Goal: Information Seeking & Learning: Compare options

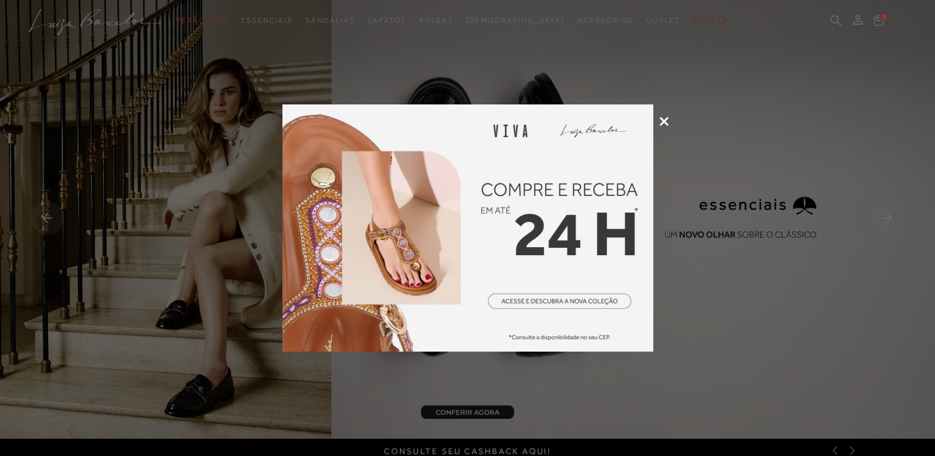
click at [665, 116] on div at bounding box center [467, 228] width 935 height 456
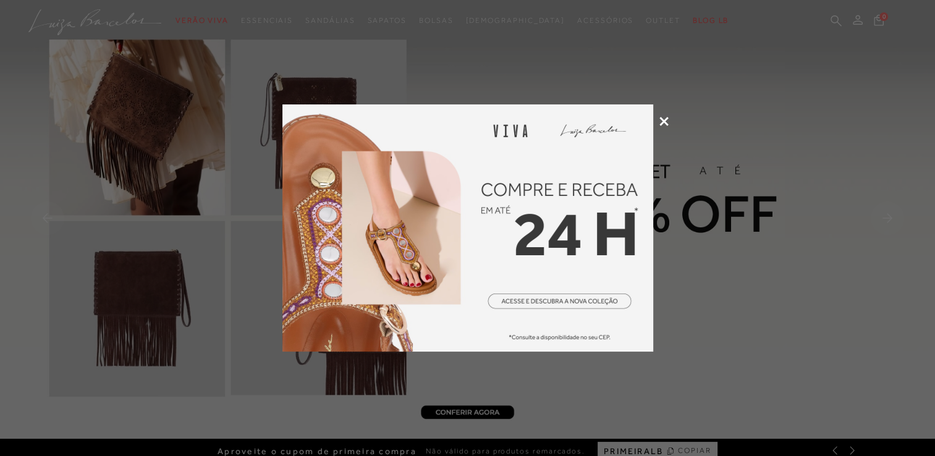
click at [663, 121] on icon at bounding box center [664, 121] width 9 height 9
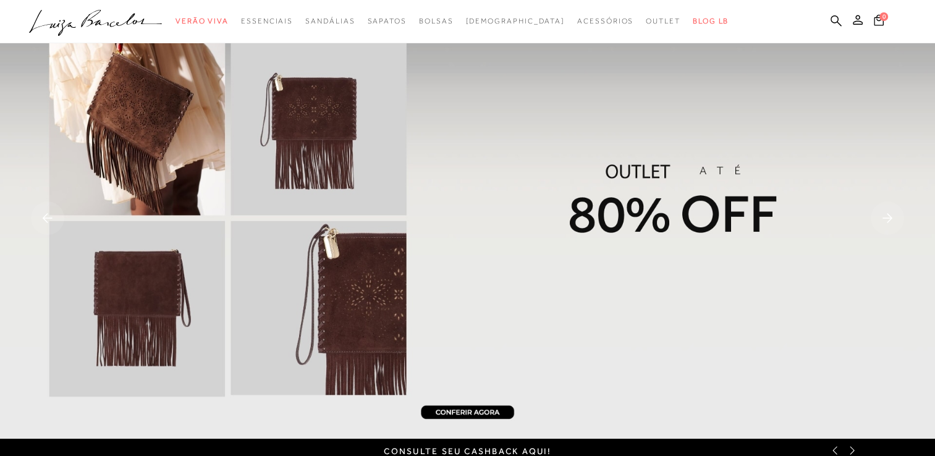
click at [828, 15] on ul ".a{fill-rule:evenodd;} Verão Viva Em alta Favoritos das Influenciadoras Apostas…" at bounding box center [458, 21] width 859 height 23
click at [833, 16] on icon at bounding box center [836, 20] width 11 height 11
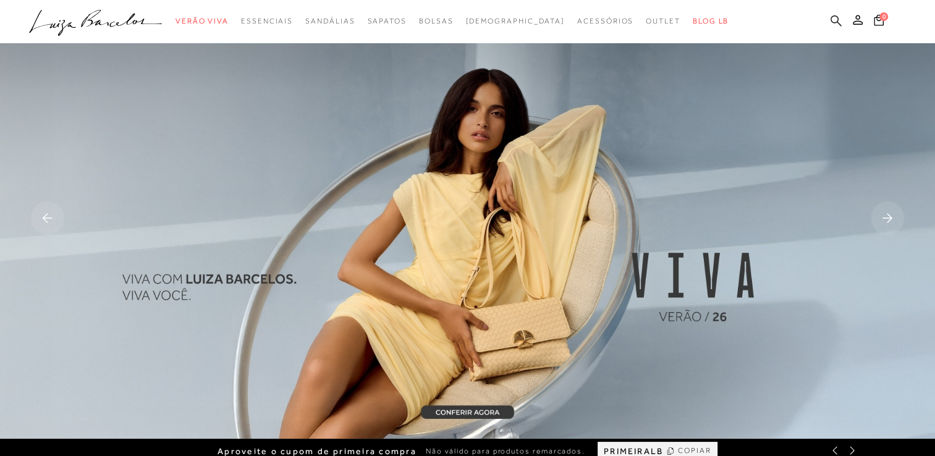
click at [836, 17] on icon at bounding box center [836, 21] width 11 height 12
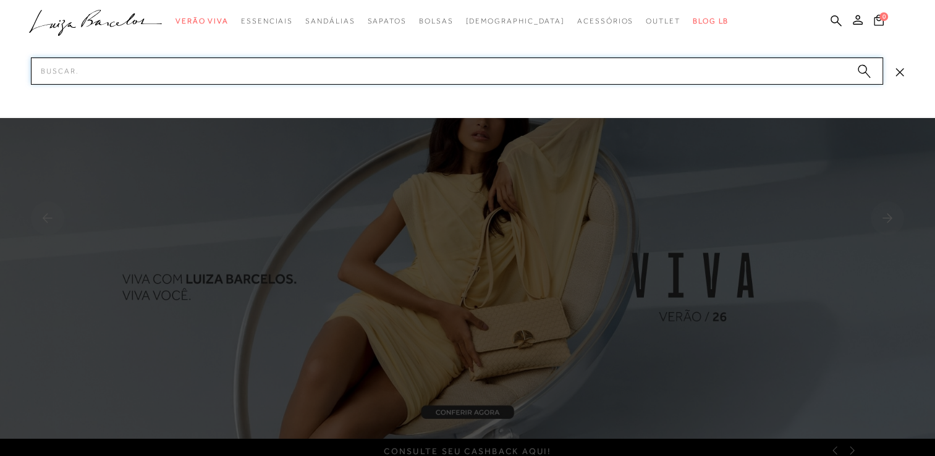
click at [798, 65] on input "Pesquisar" at bounding box center [457, 70] width 853 height 27
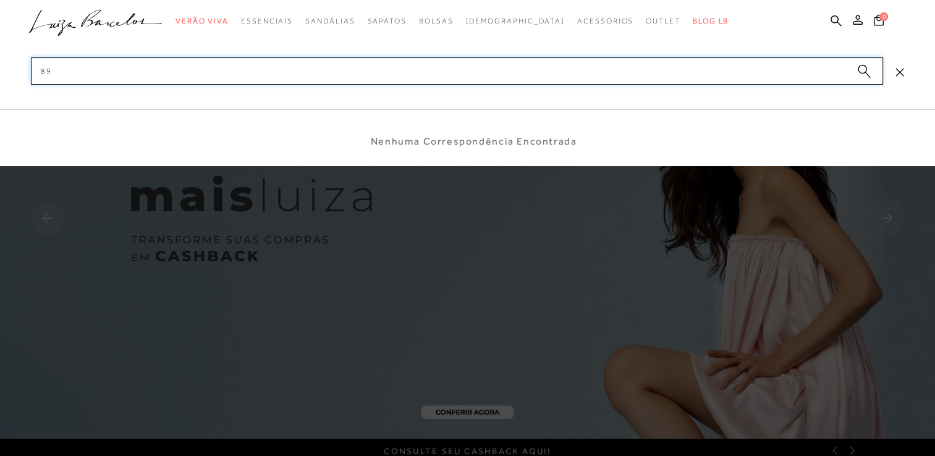
type input "8"
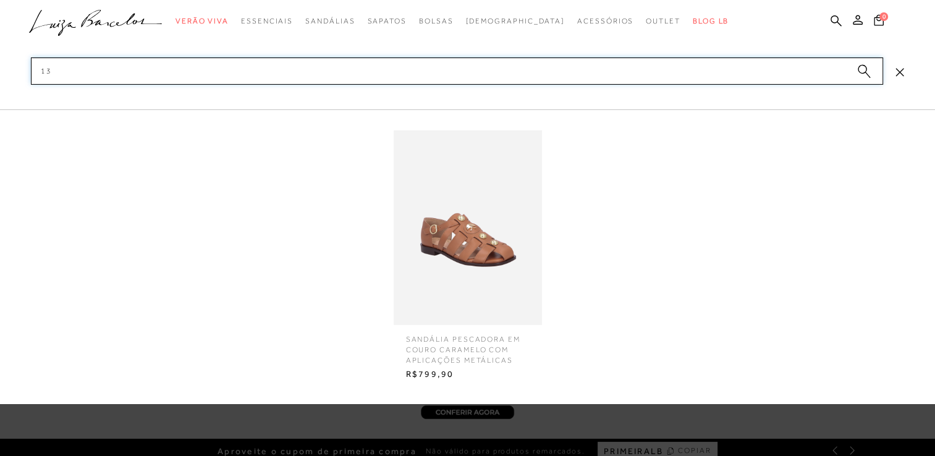
type input "1"
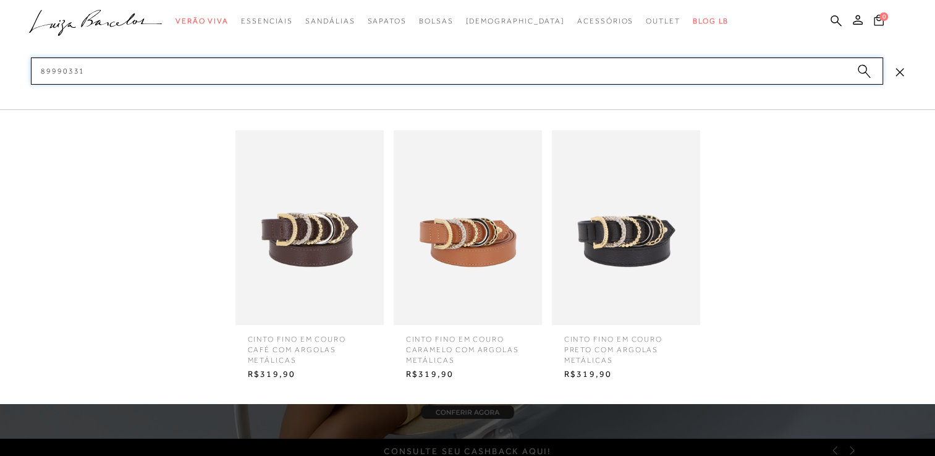
type input "89990331"
click at [613, 240] on img at bounding box center [626, 227] width 148 height 195
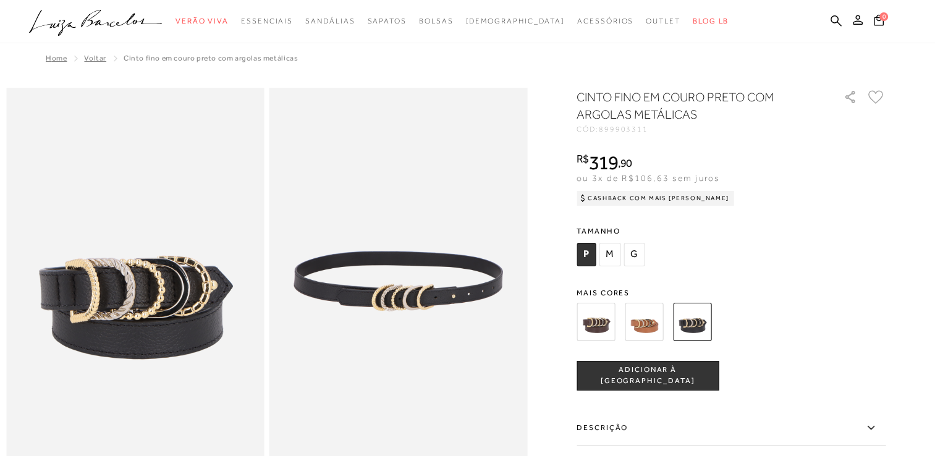
click at [642, 315] on img at bounding box center [644, 322] width 38 height 38
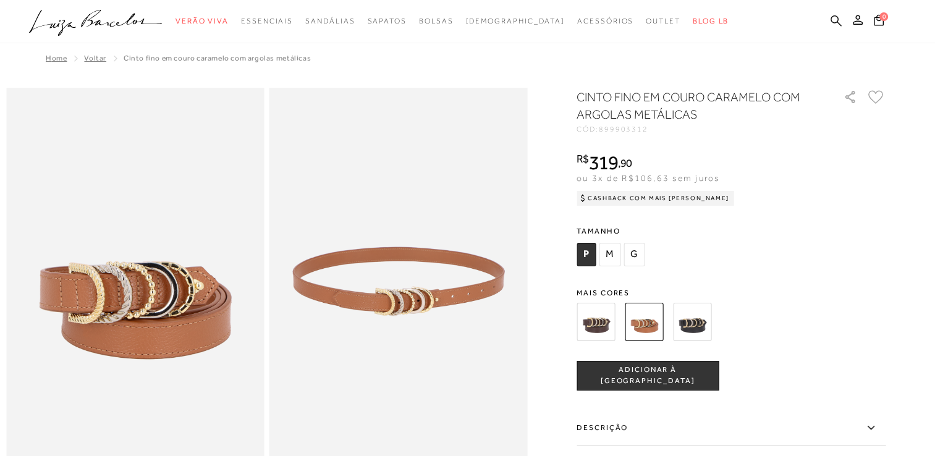
click at [839, 19] on icon at bounding box center [836, 21] width 11 height 12
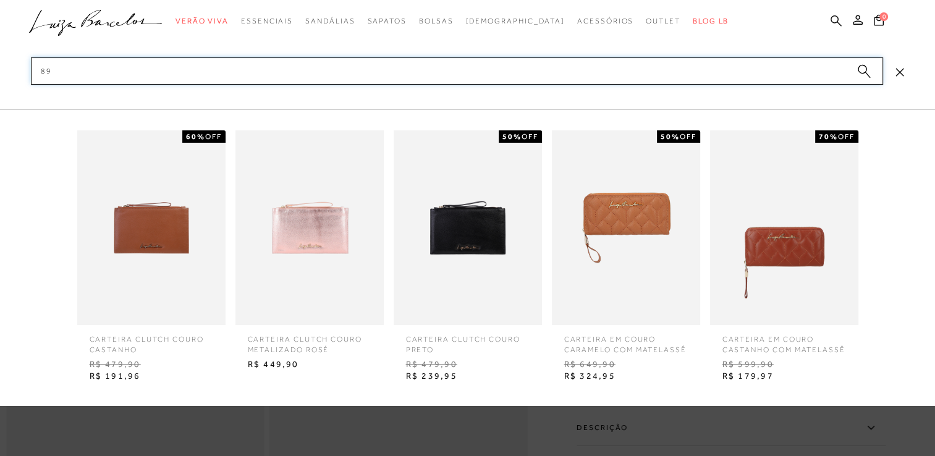
type input "8"
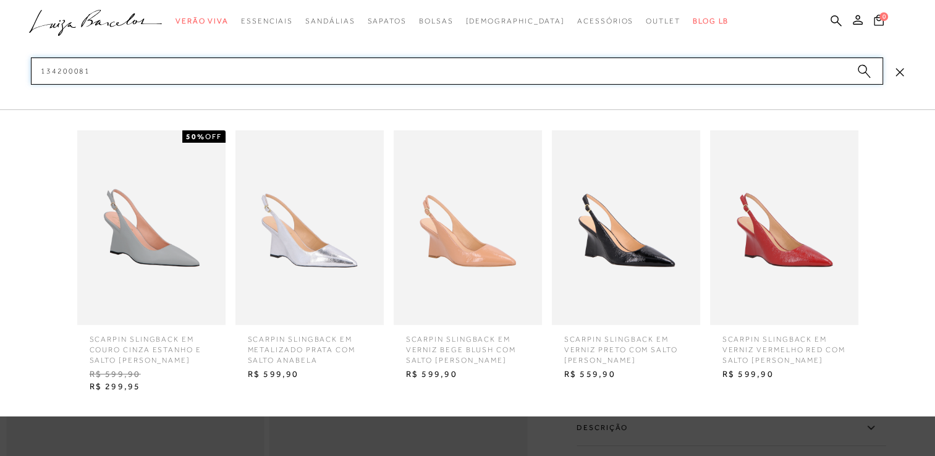
type input "134200081"
click at [459, 258] on img at bounding box center [468, 227] width 148 height 195
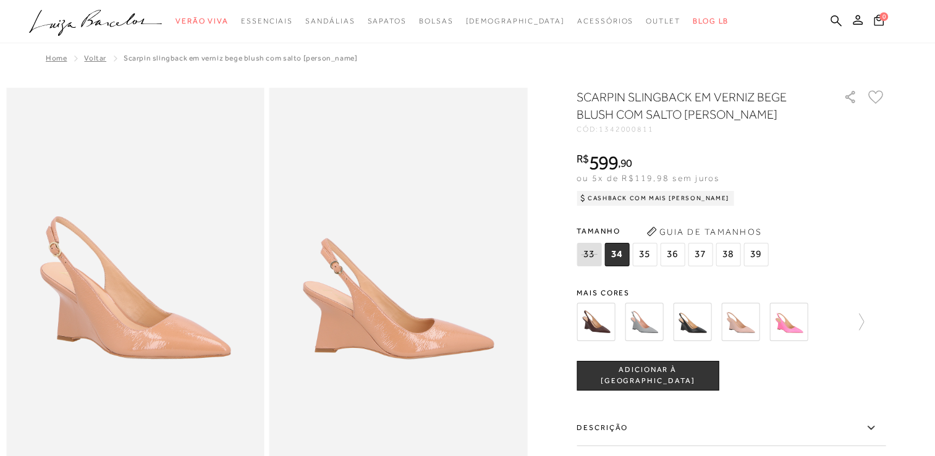
click at [749, 329] on img at bounding box center [741, 322] width 38 height 38
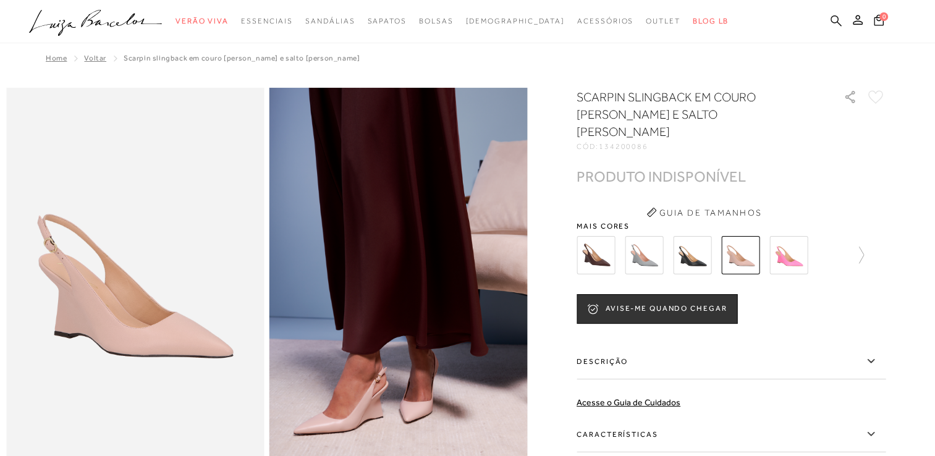
click at [832, 17] on icon at bounding box center [836, 20] width 11 height 11
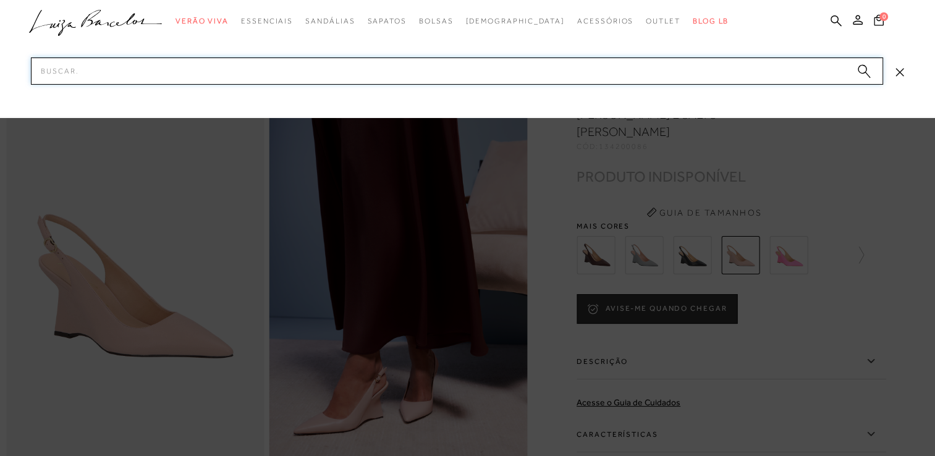
click at [793, 61] on input "Pesquisar" at bounding box center [457, 70] width 853 height 27
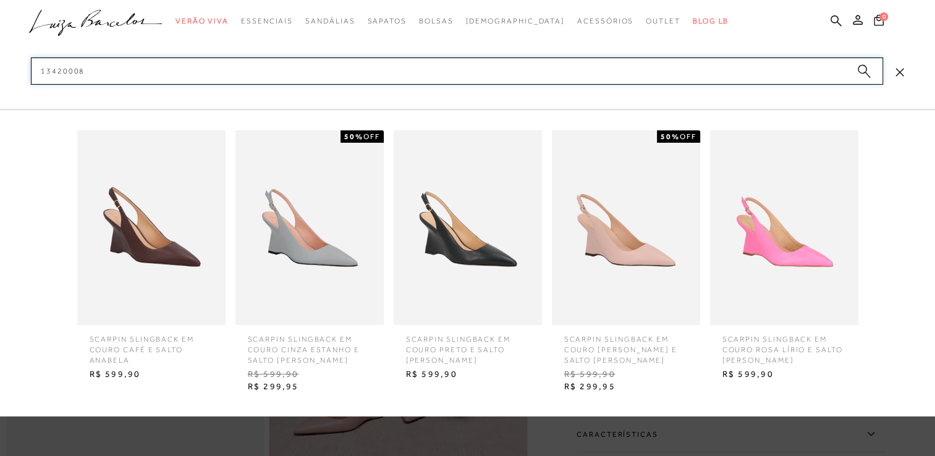
type input "13420008"
click at [473, 247] on img at bounding box center [468, 227] width 148 height 195
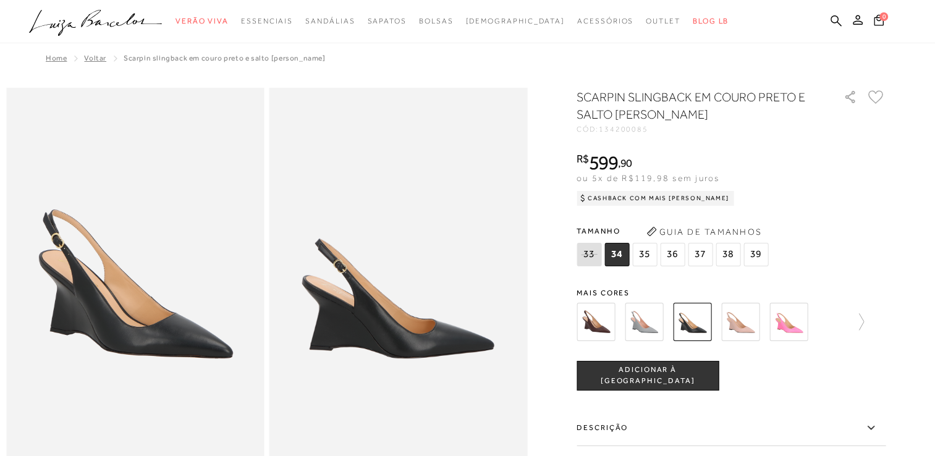
click at [700, 321] on img at bounding box center [692, 322] width 38 height 38
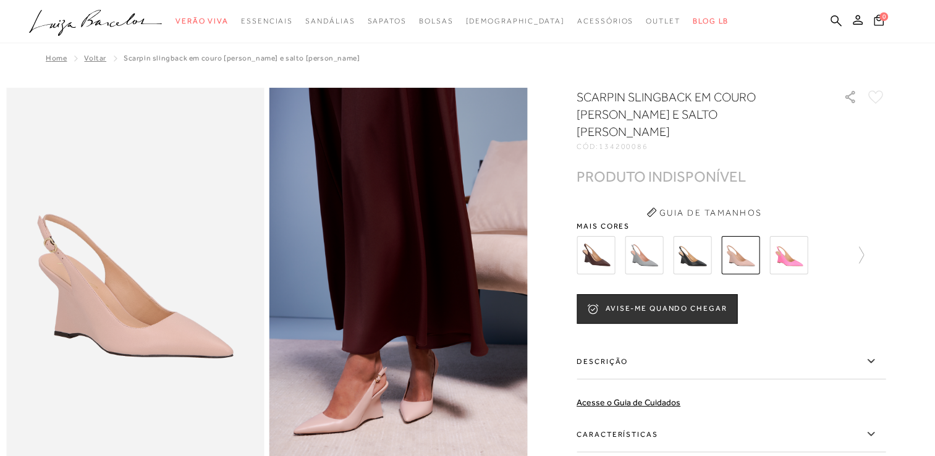
click at [699, 245] on img at bounding box center [692, 255] width 38 height 38
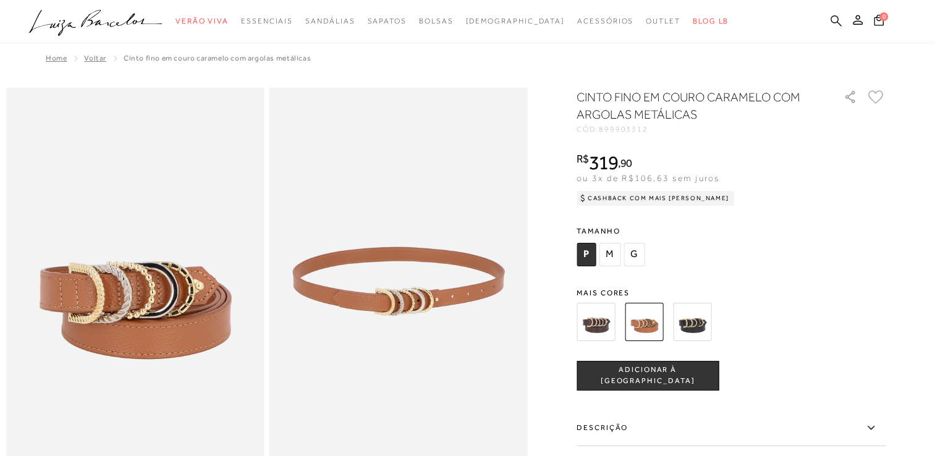
click at [836, 16] on icon at bounding box center [836, 20] width 11 height 11
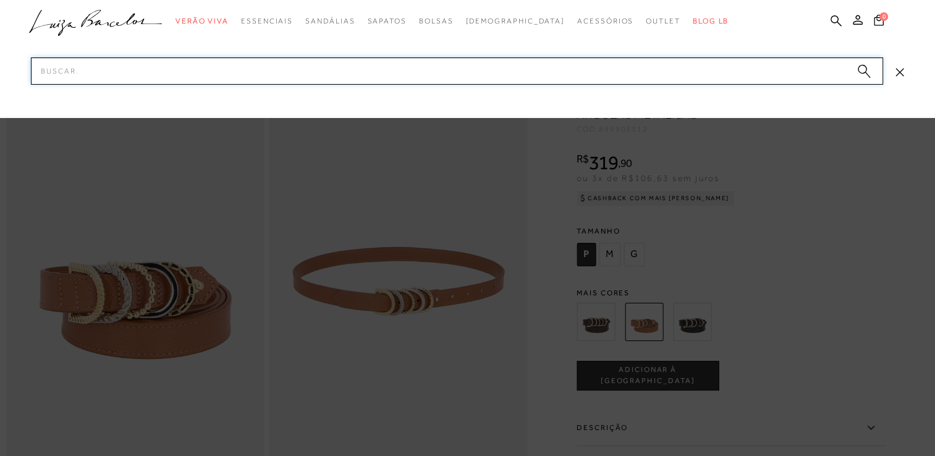
click at [807, 67] on input "Pesquisar" at bounding box center [457, 70] width 853 height 27
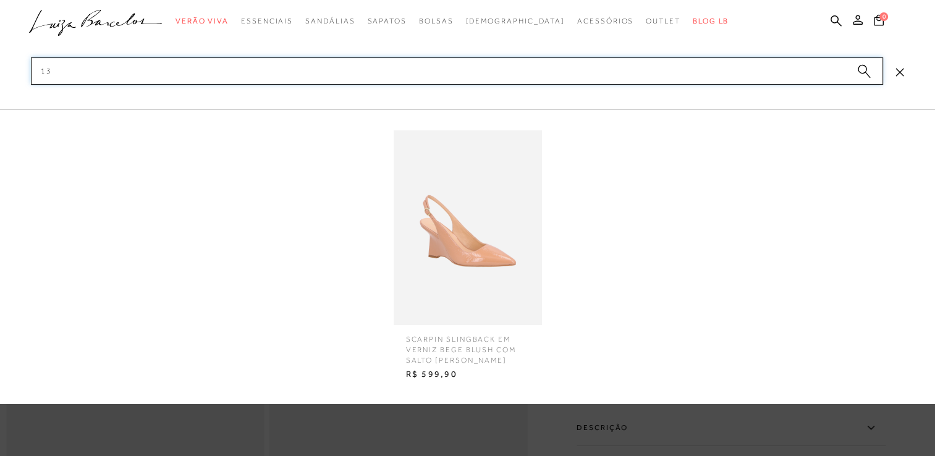
type input "1"
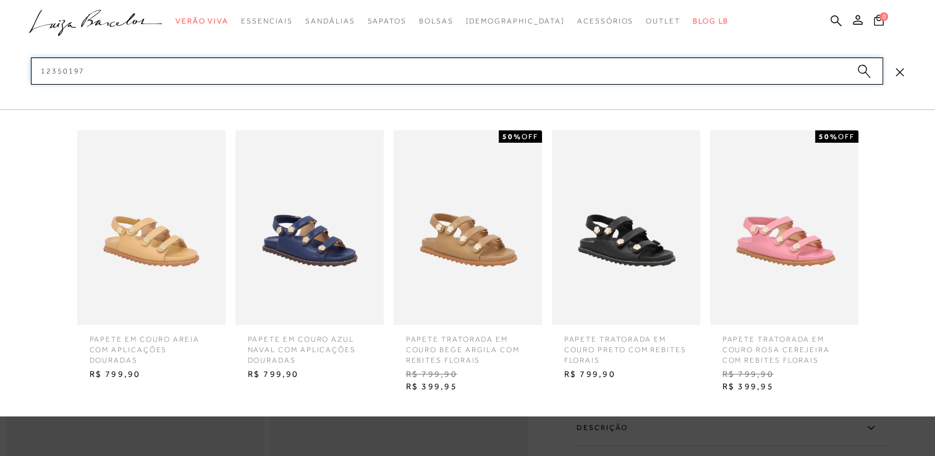
type input "123501979"
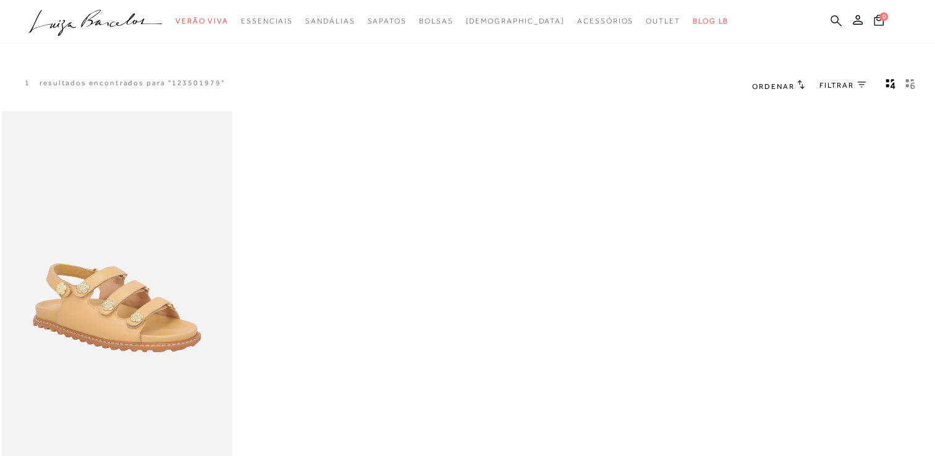
click at [834, 18] on icon at bounding box center [836, 21] width 11 height 12
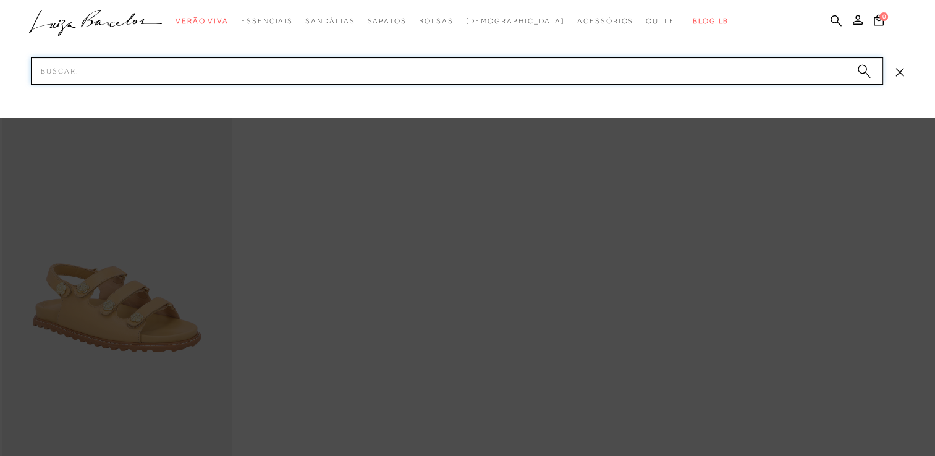
click at [589, 61] on input "Pesquisar" at bounding box center [457, 70] width 853 height 27
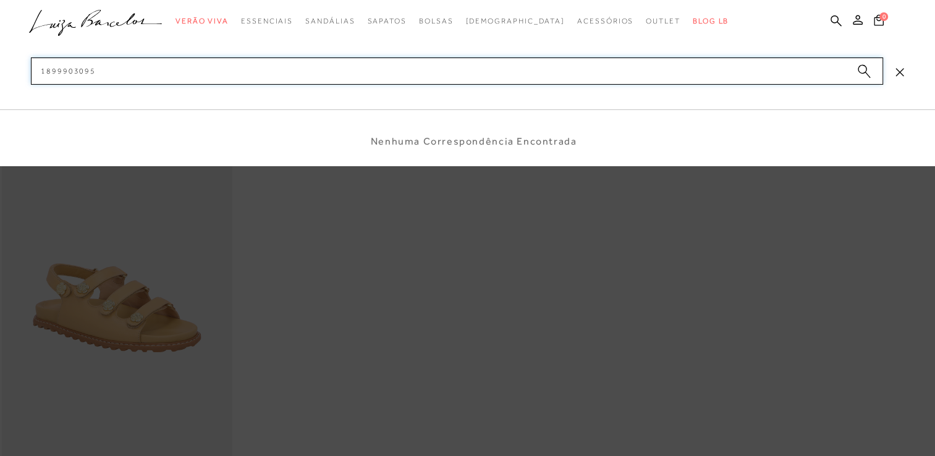
type input "899903095"
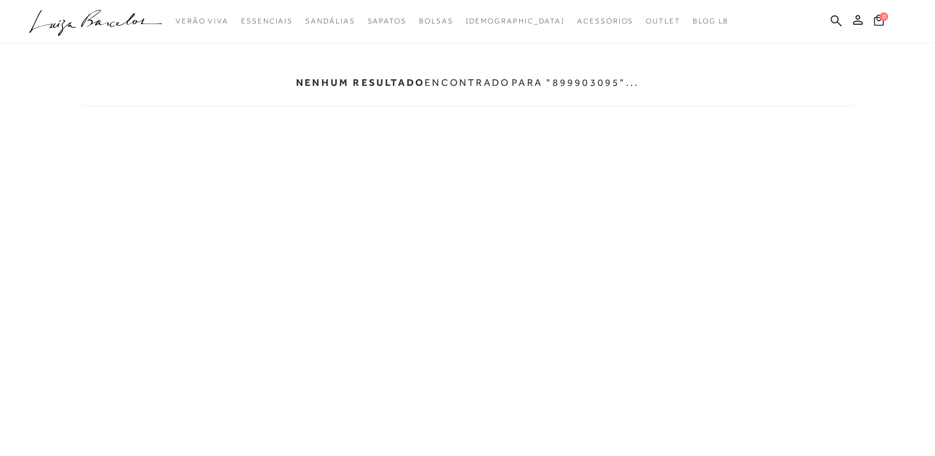
drag, startPoint x: 836, startPoint y: 19, endPoint x: 824, endPoint y: 27, distance: 14.7
click at [836, 19] on icon at bounding box center [836, 21] width 11 height 12
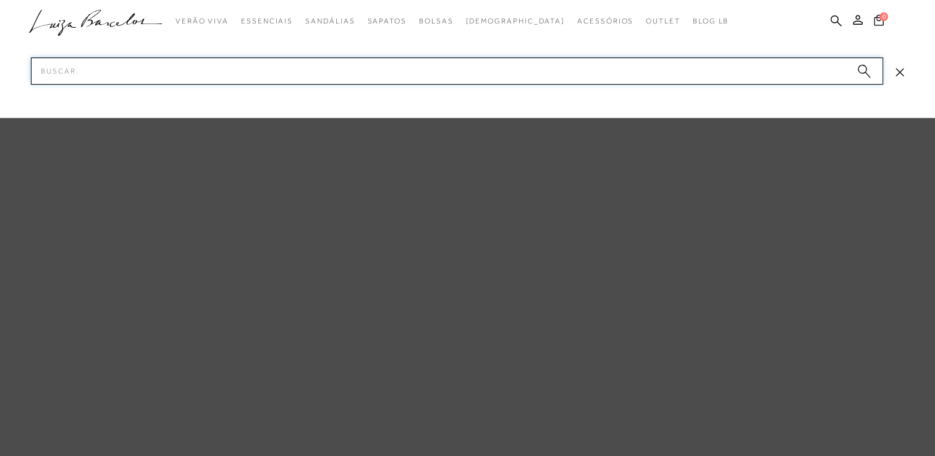
click at [791, 57] on input "Pesquisar" at bounding box center [457, 70] width 853 height 27
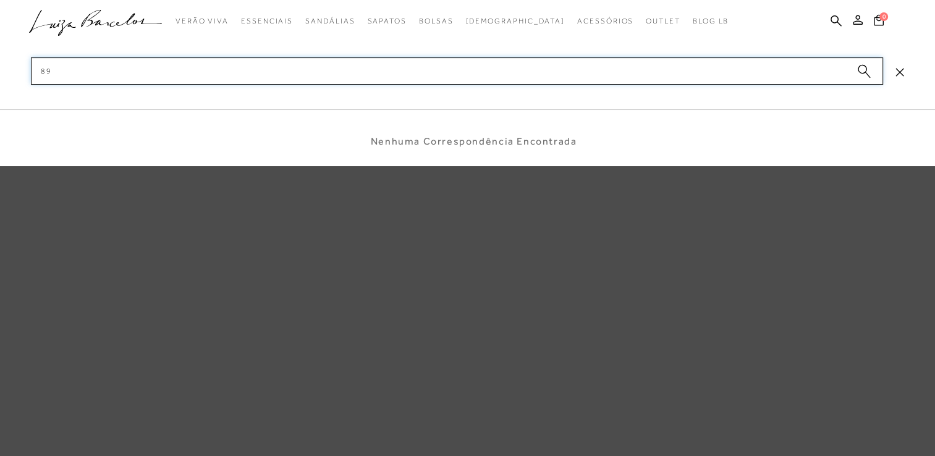
type input "8"
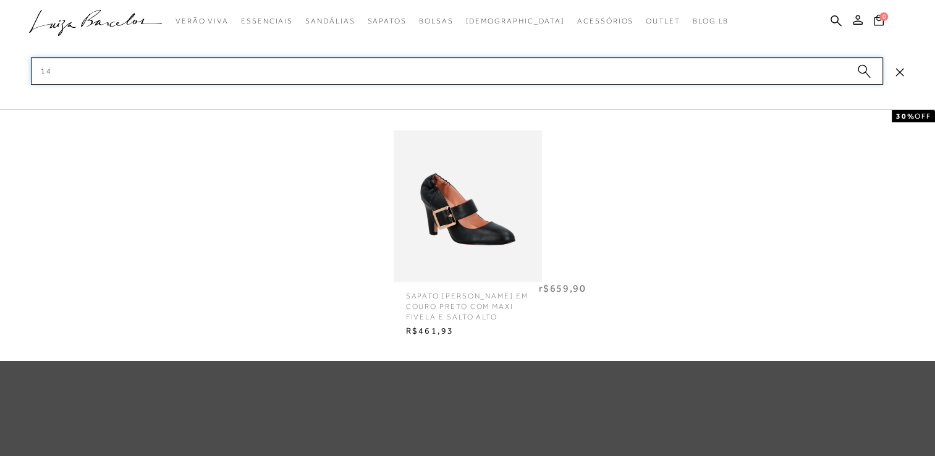
type input "1"
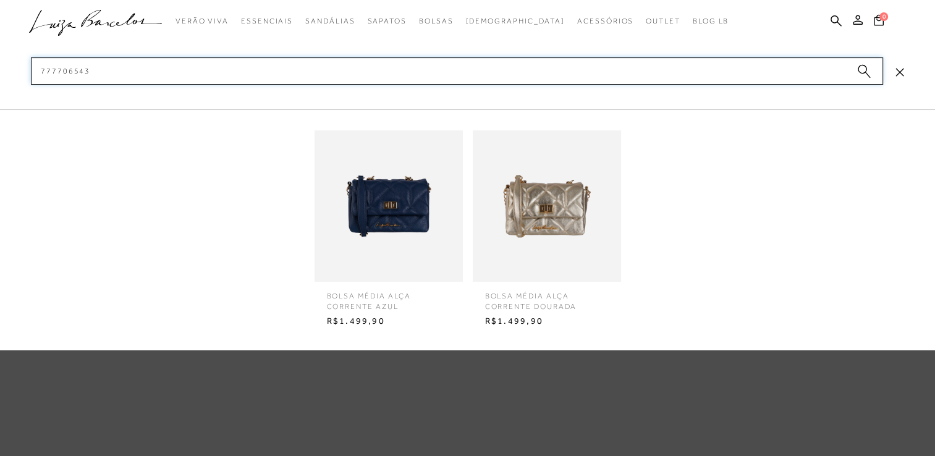
type input "777706543"
click at [556, 218] on img at bounding box center [547, 206] width 148 height 195
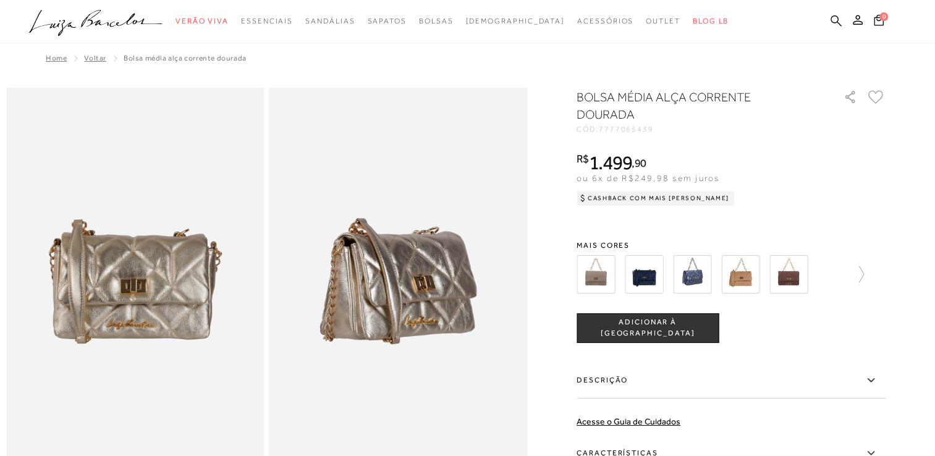
click at [836, 20] on icon at bounding box center [836, 21] width 11 height 12
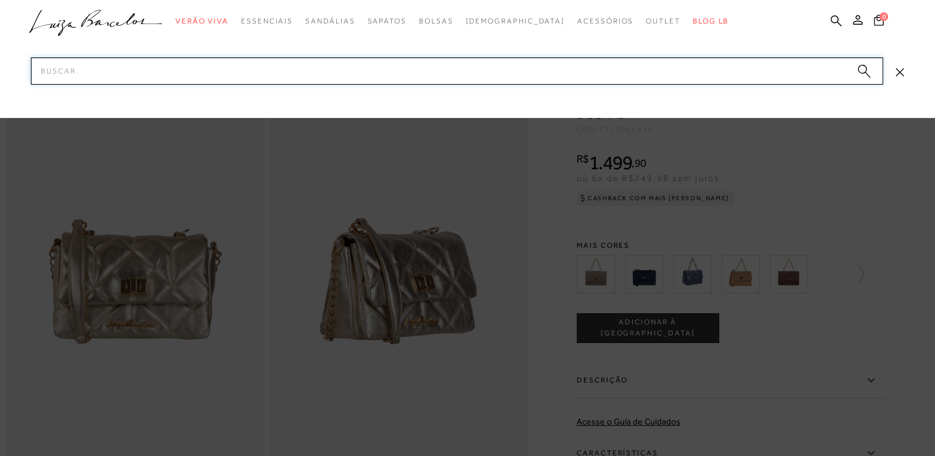
click at [809, 61] on input "Pesquisar" at bounding box center [457, 70] width 853 height 27
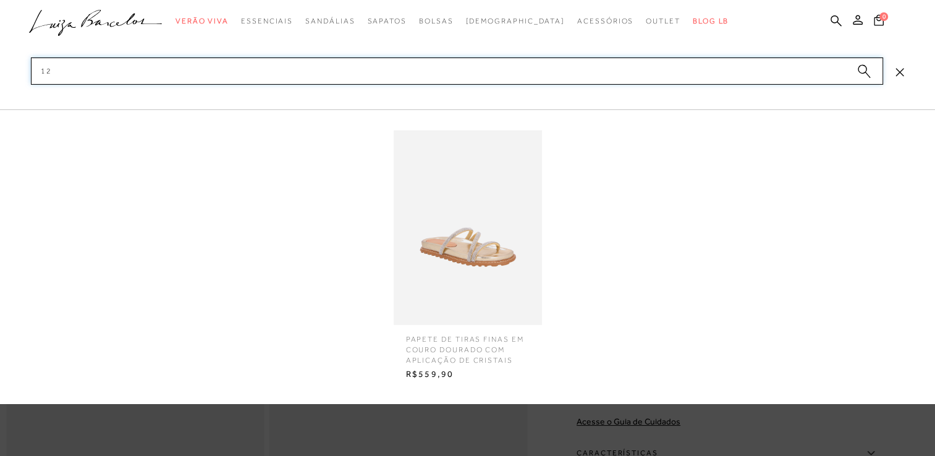
type input "1"
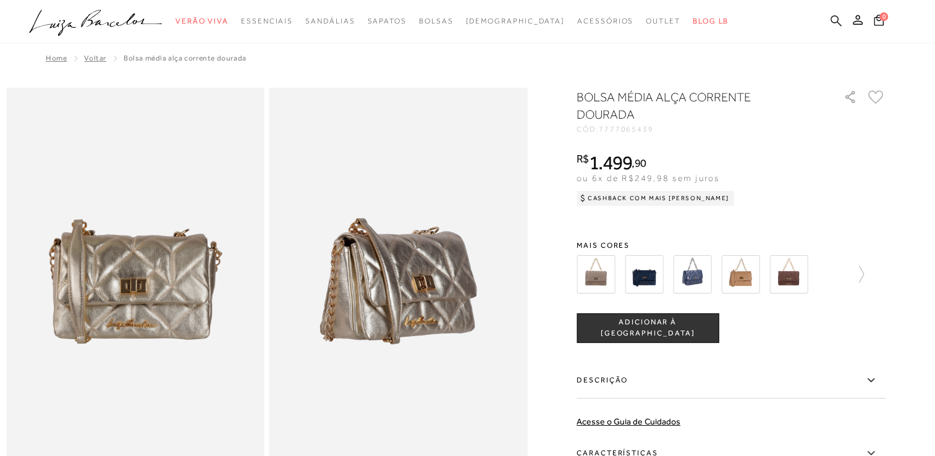
click at [833, 21] on icon at bounding box center [836, 21] width 11 height 12
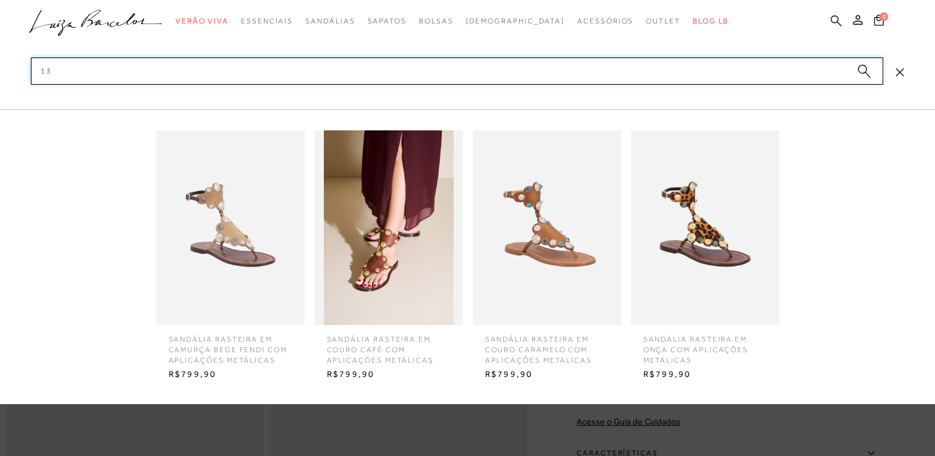
type input "1"
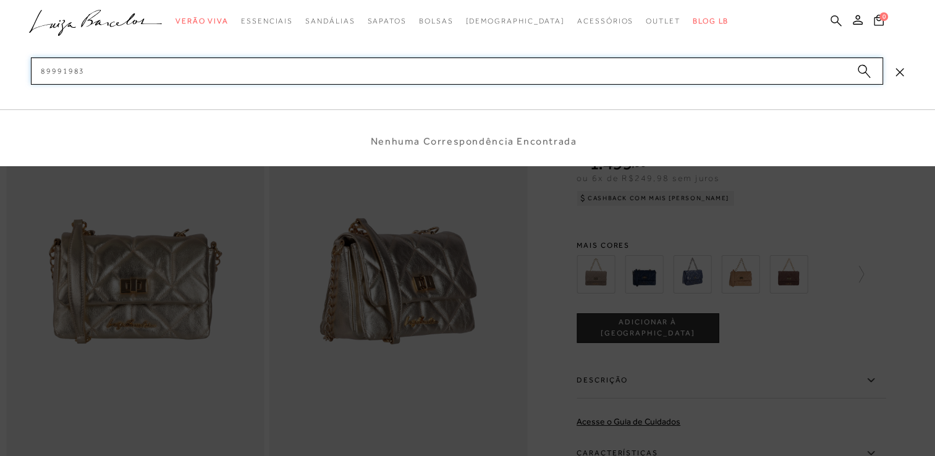
type input "899919832"
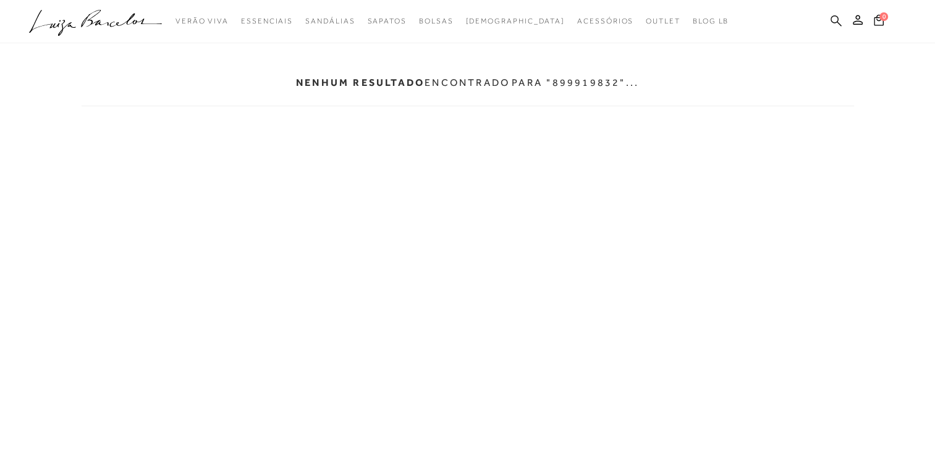
click at [838, 20] on icon at bounding box center [836, 20] width 11 height 11
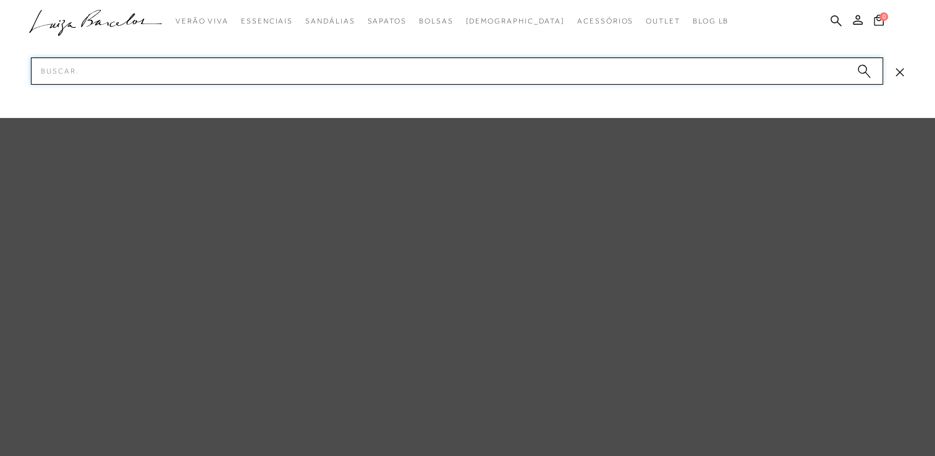
click at [802, 81] on input "Pesquisar" at bounding box center [457, 70] width 853 height 27
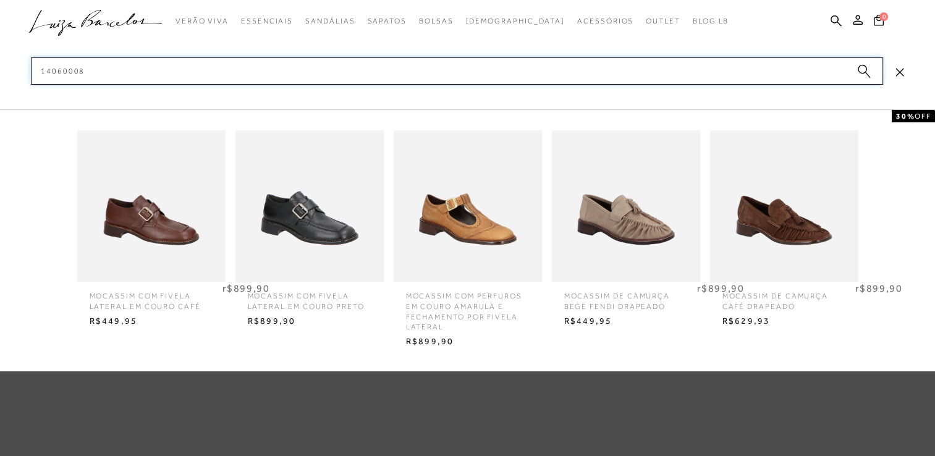
type input "140600081"
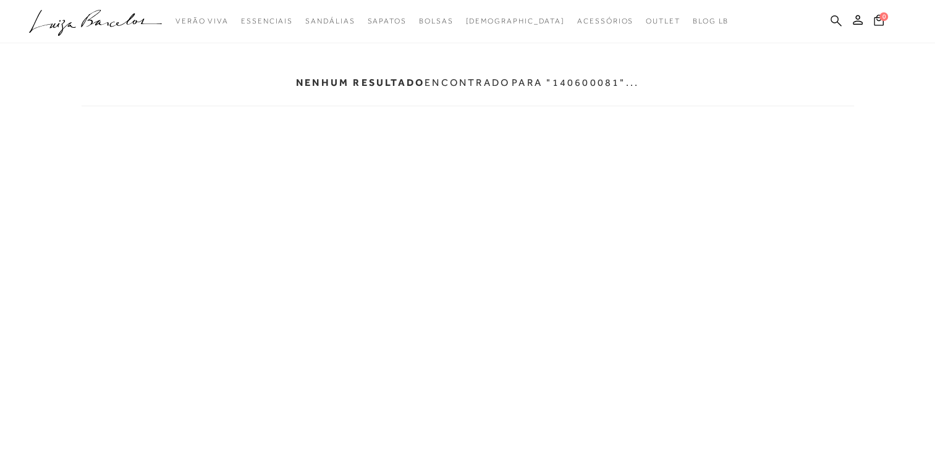
click at [840, 19] on icon at bounding box center [836, 21] width 11 height 12
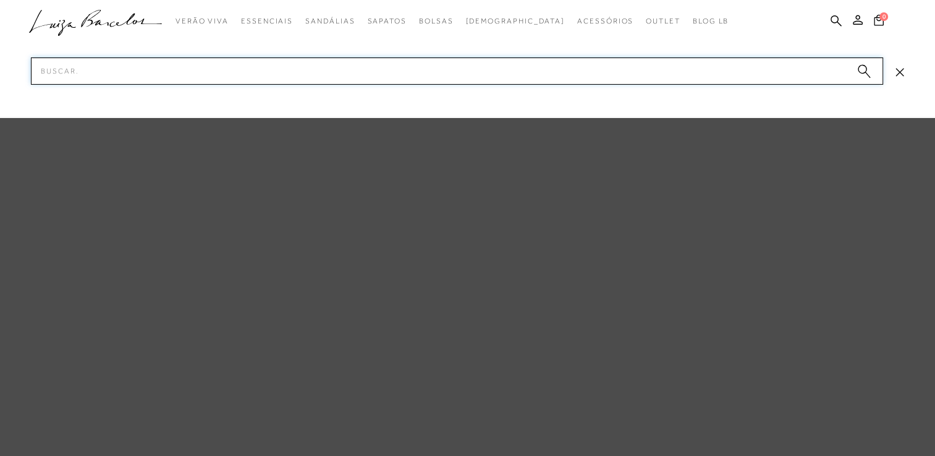
click at [800, 64] on input "Pesquisar" at bounding box center [457, 70] width 853 height 27
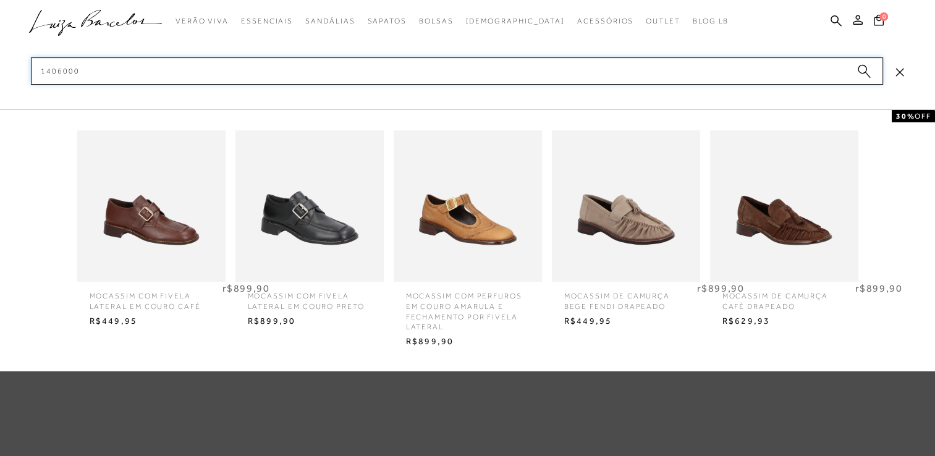
type input "1406000"
click at [126, 221] on img at bounding box center [151, 206] width 148 height 195
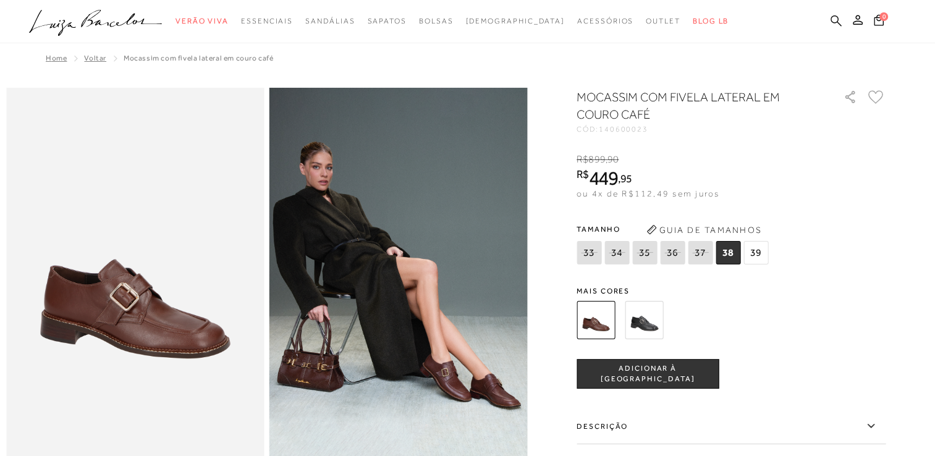
click at [840, 22] on icon at bounding box center [836, 21] width 11 height 12
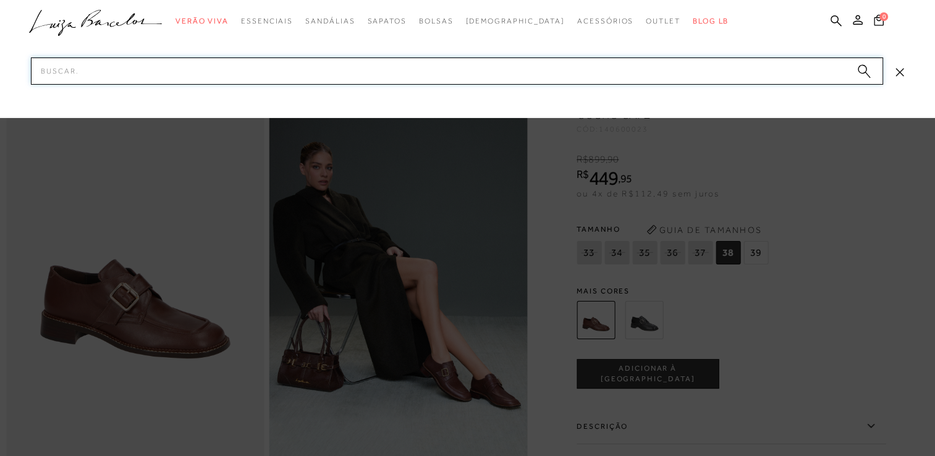
click at [799, 68] on input "Pesquisar" at bounding box center [457, 70] width 853 height 27
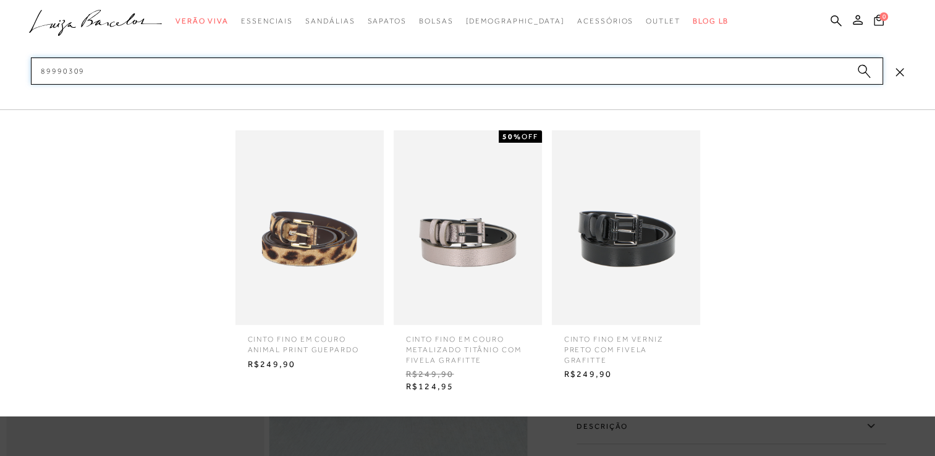
type input "89990309"
click at [338, 268] on img at bounding box center [310, 227] width 148 height 195
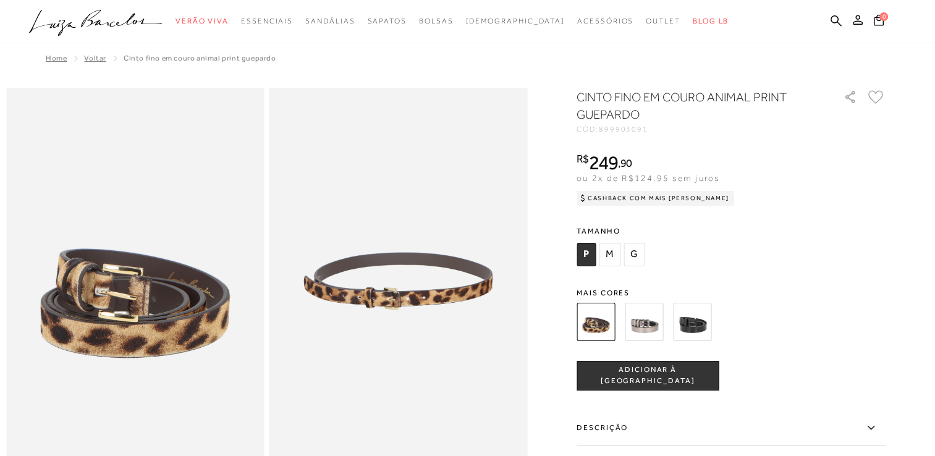
click at [650, 324] on img at bounding box center [644, 322] width 38 height 38
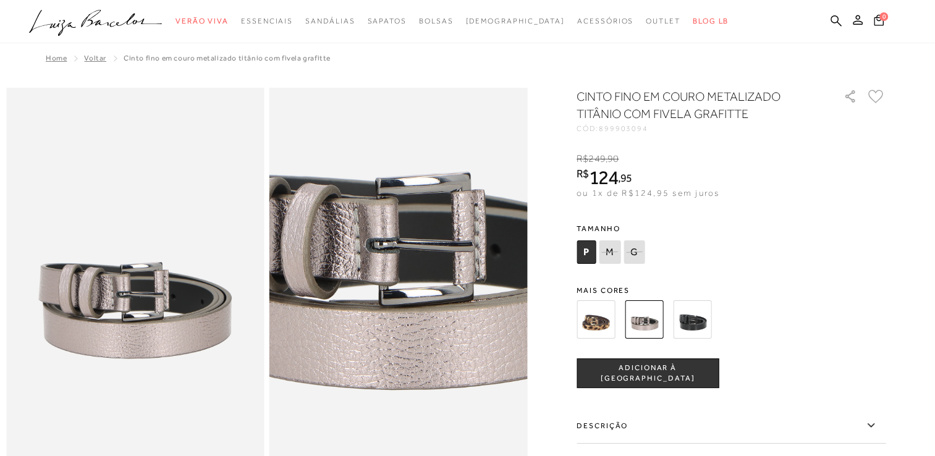
click at [694, 320] on img at bounding box center [692, 319] width 38 height 38
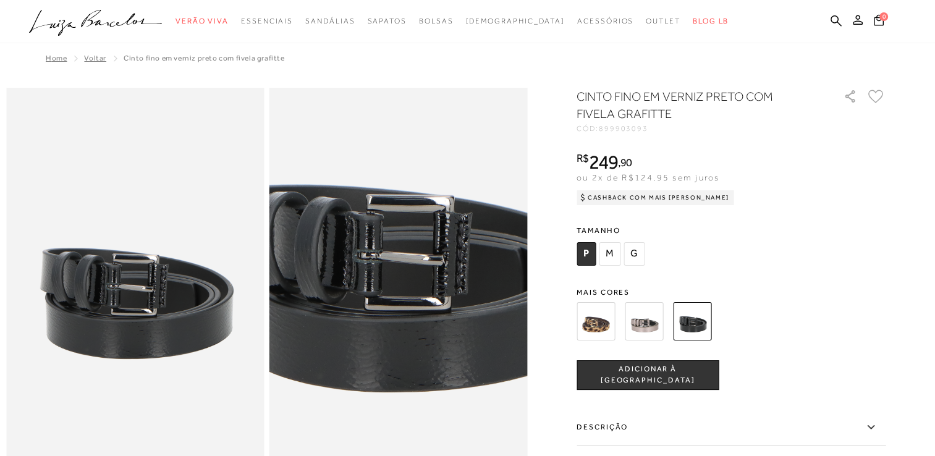
click at [646, 325] on img at bounding box center [644, 321] width 38 height 38
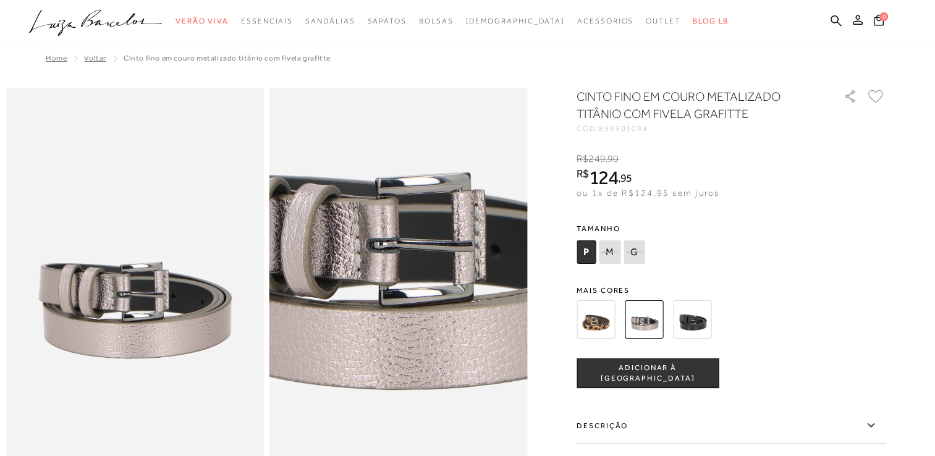
click at [603, 317] on img at bounding box center [596, 319] width 38 height 38
